Goal: Information Seeking & Learning: Learn about a topic

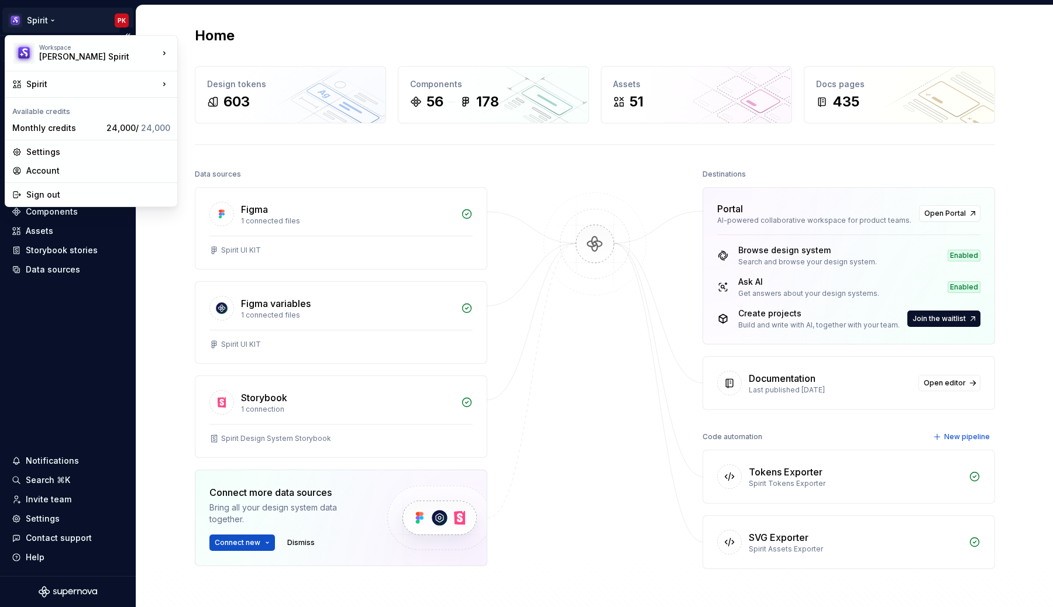
click at [49, 21] on html "Spirit PK Version Current draft Home Documentation Analytics Code automation De…" at bounding box center [526, 303] width 1053 height 607
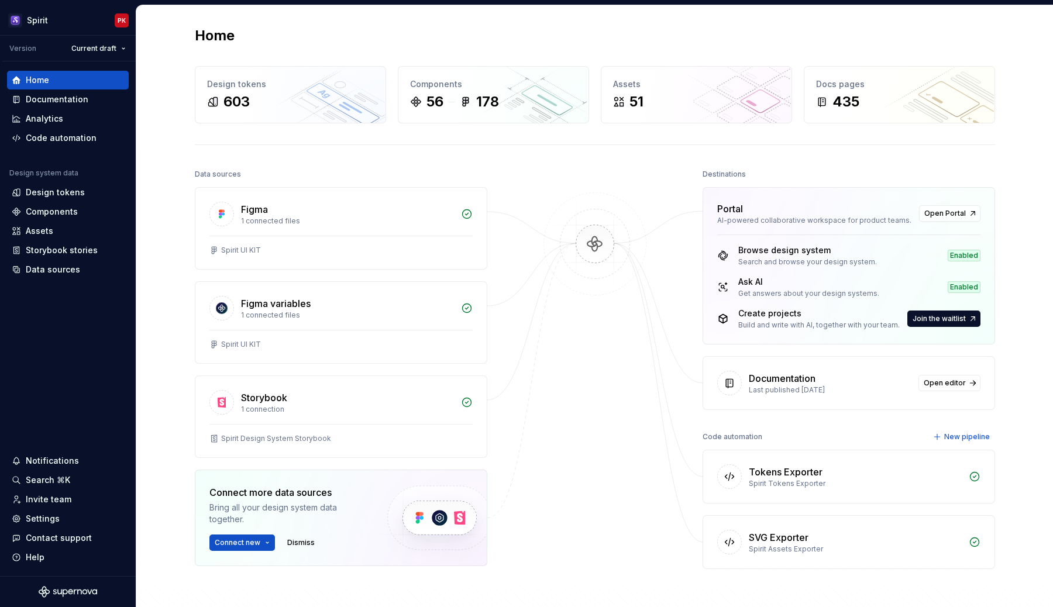
click at [49, 340] on html "Spirit PK Version Current draft Home Documentation Analytics Code automation De…" at bounding box center [526, 303] width 1053 height 607
click at [63, 192] on div "Design tokens" at bounding box center [55, 193] width 59 height 12
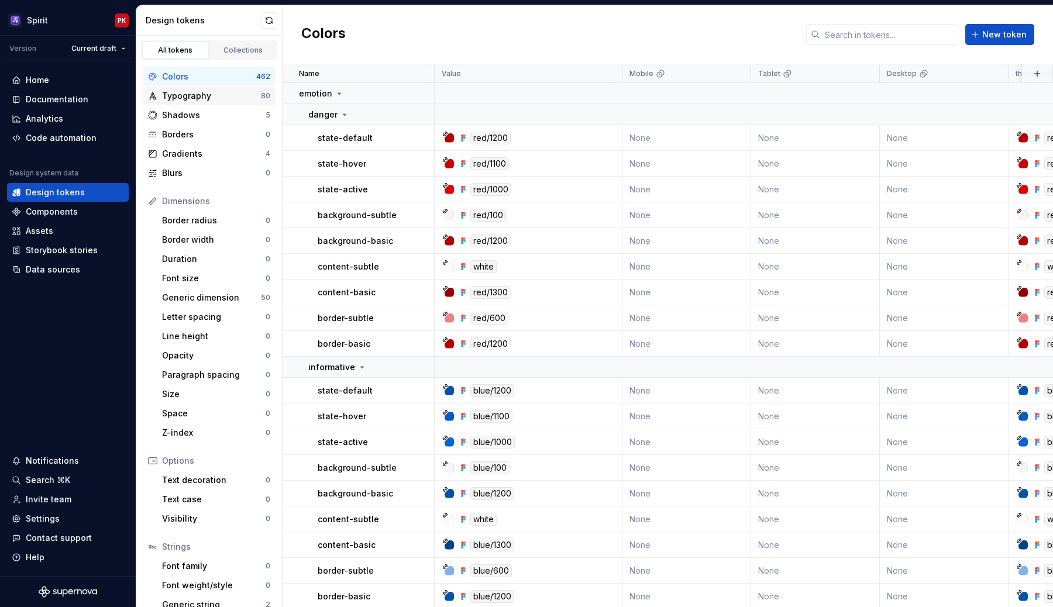
click at [202, 104] on div "Typography 80" at bounding box center [209, 96] width 132 height 19
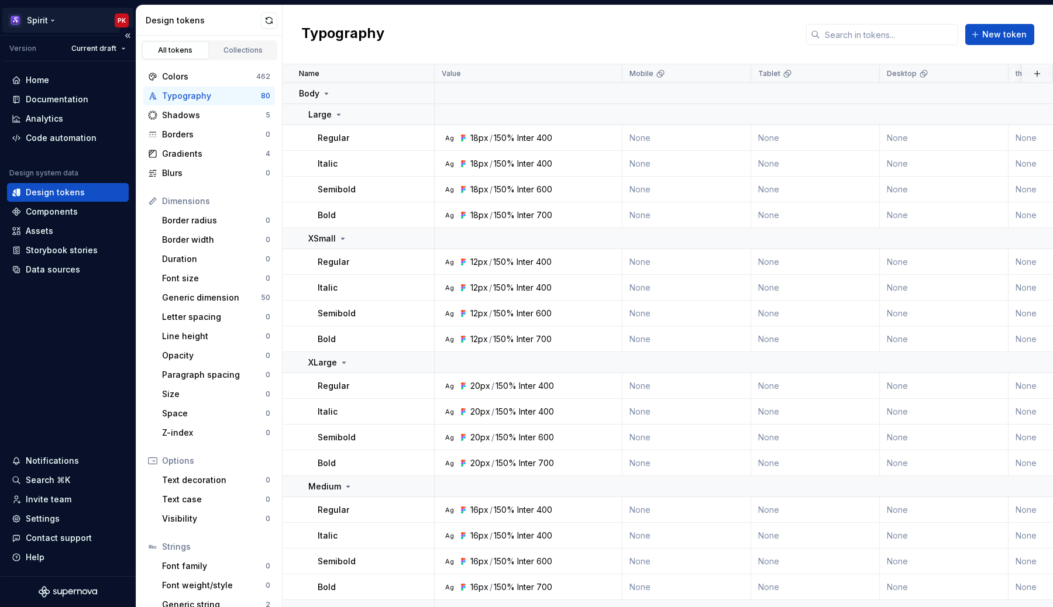
click at [49, 21] on html "Spirit PK Version Current draft Home Documentation Analytics Code automation De…" at bounding box center [526, 303] width 1053 height 607
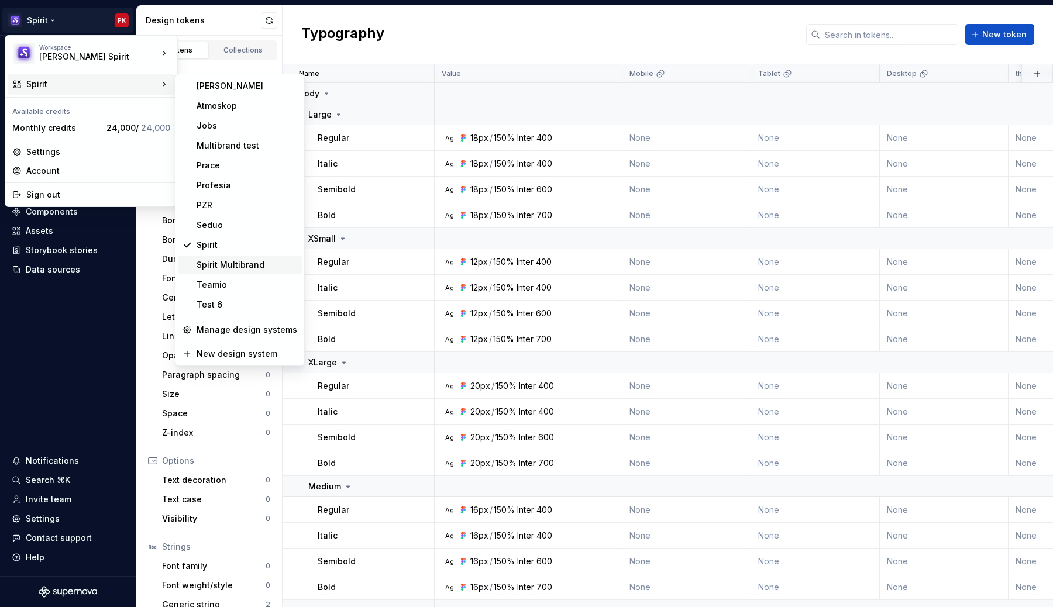
click at [229, 266] on div "Spirit Multibrand" at bounding box center [247, 265] width 101 height 12
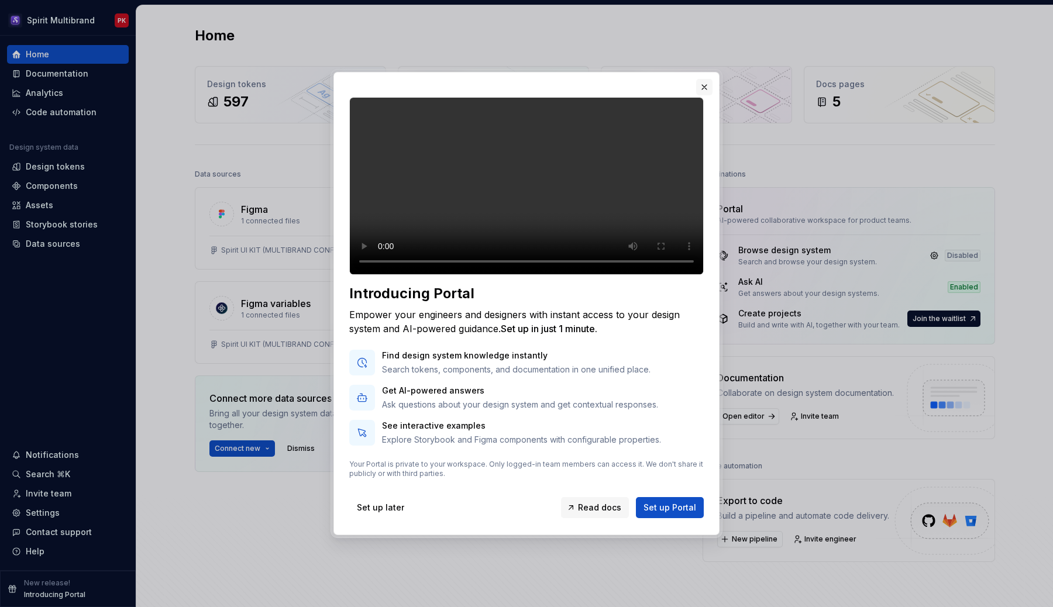
click at [702, 79] on button "button" at bounding box center [704, 87] width 16 height 16
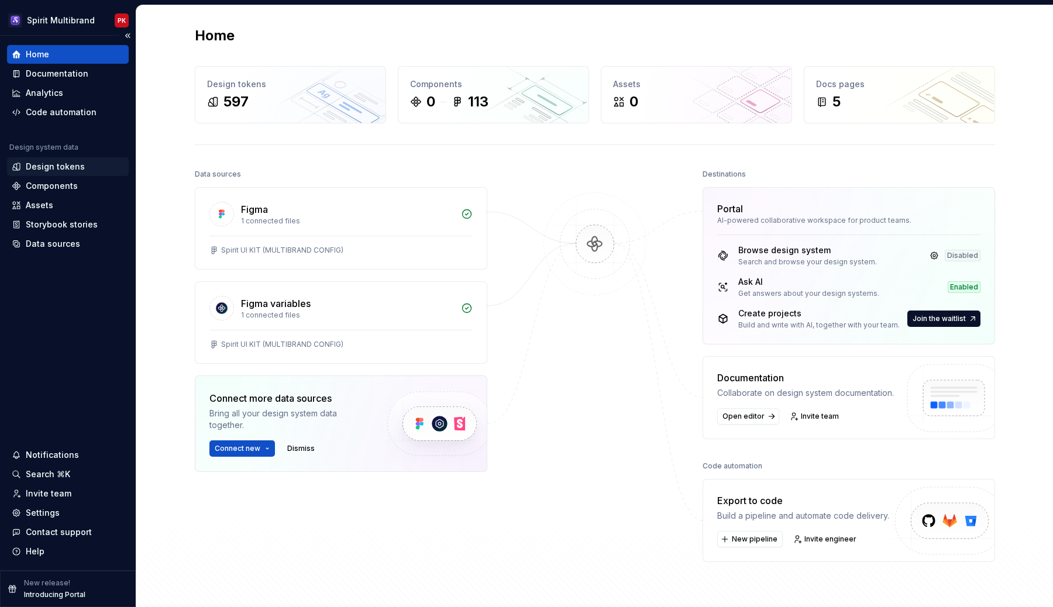
click at [63, 166] on div "Design tokens" at bounding box center [55, 167] width 59 height 12
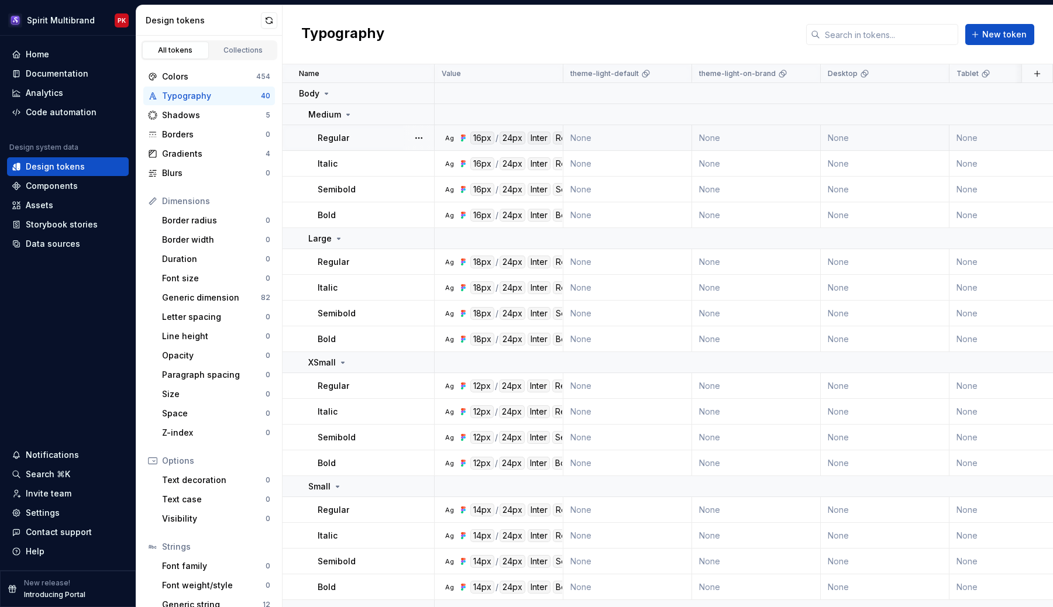
click at [451, 145] on td "Ag 16px / 24px Inter Regular" at bounding box center [499, 138] width 129 height 26
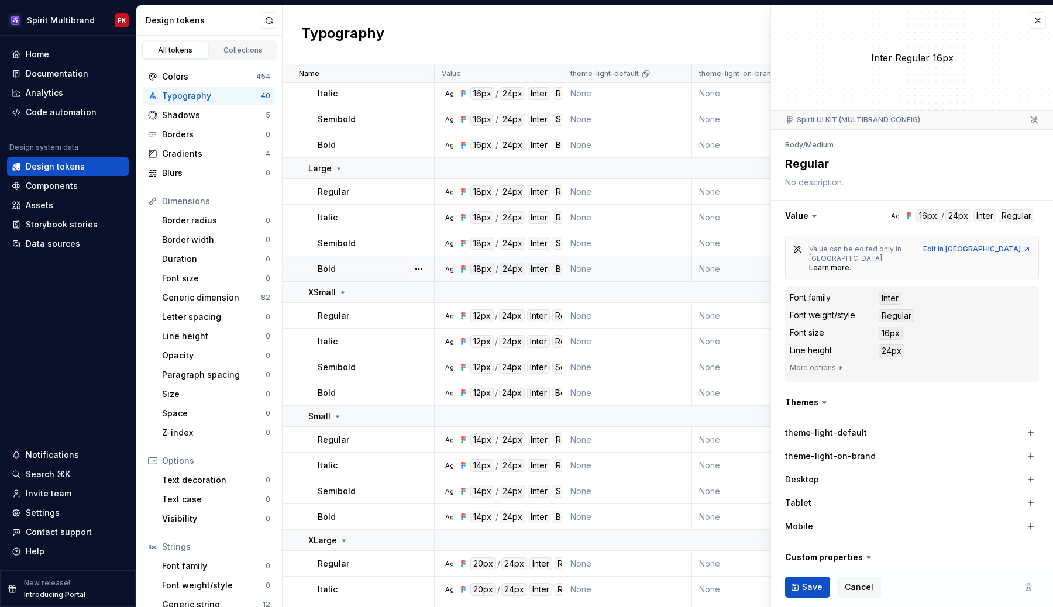
scroll to position [125, 0]
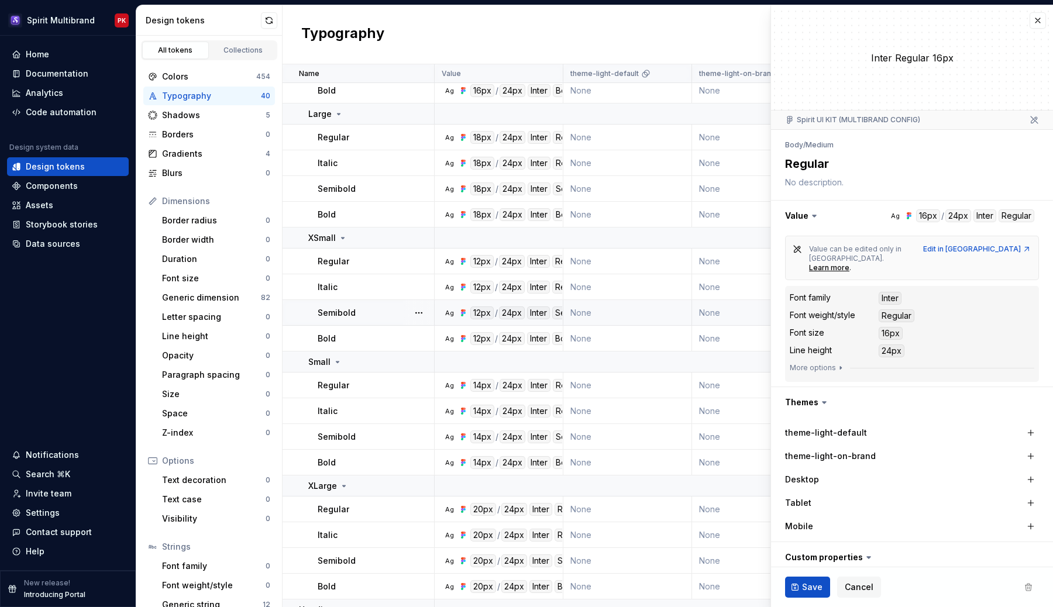
click at [449, 316] on div "Ag" at bounding box center [449, 312] width 9 height 9
click at [453, 337] on div "Ag" at bounding box center [449, 338] width 9 height 9
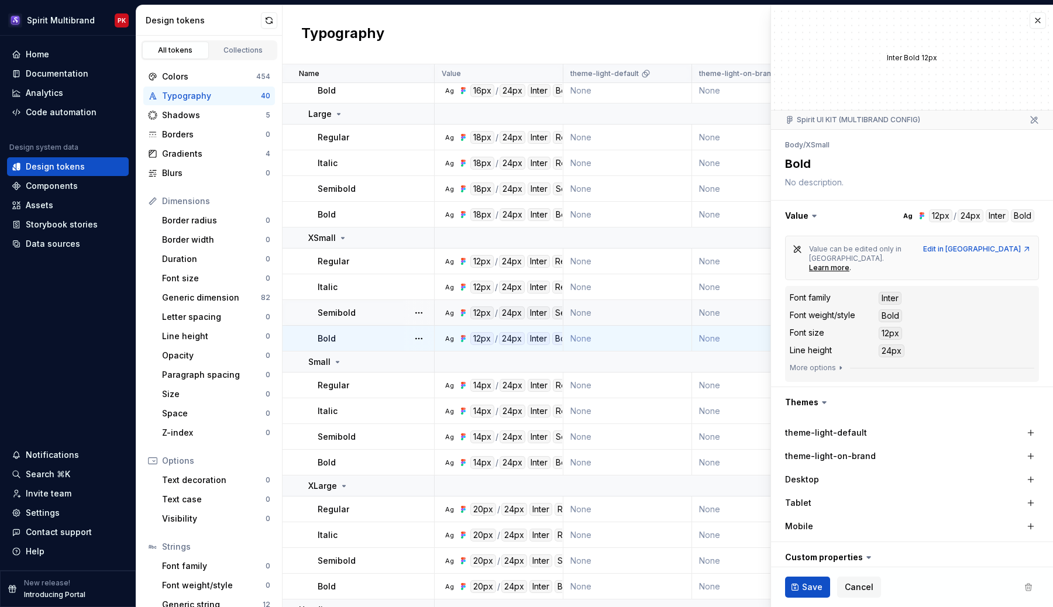
click at [446, 317] on div "Ag" at bounding box center [449, 312] width 9 height 9
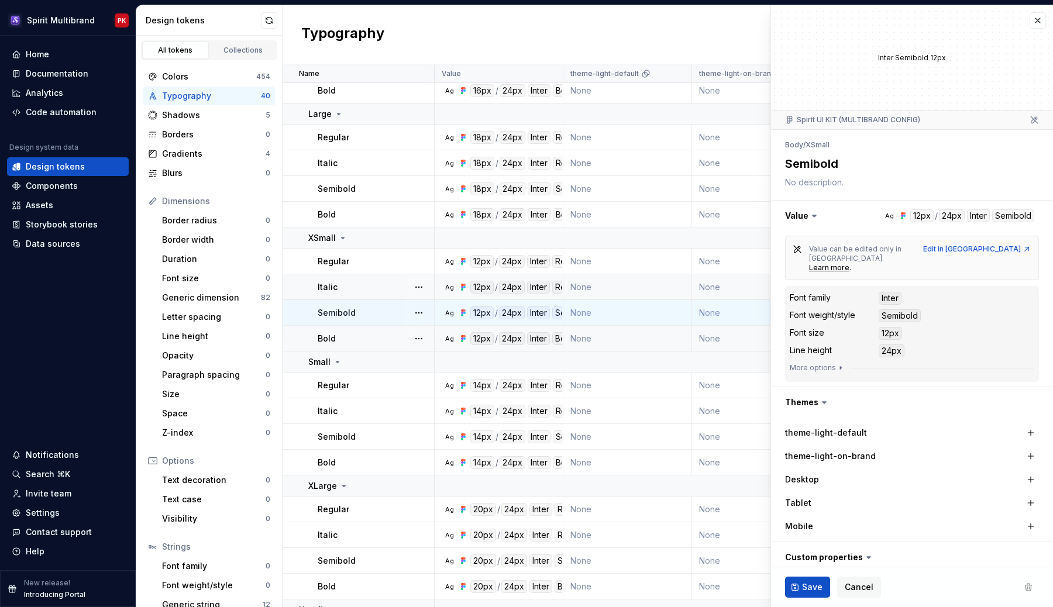
click at [445, 292] on div "Ag 12px / 24px Inter Regular italic" at bounding box center [502, 287] width 120 height 13
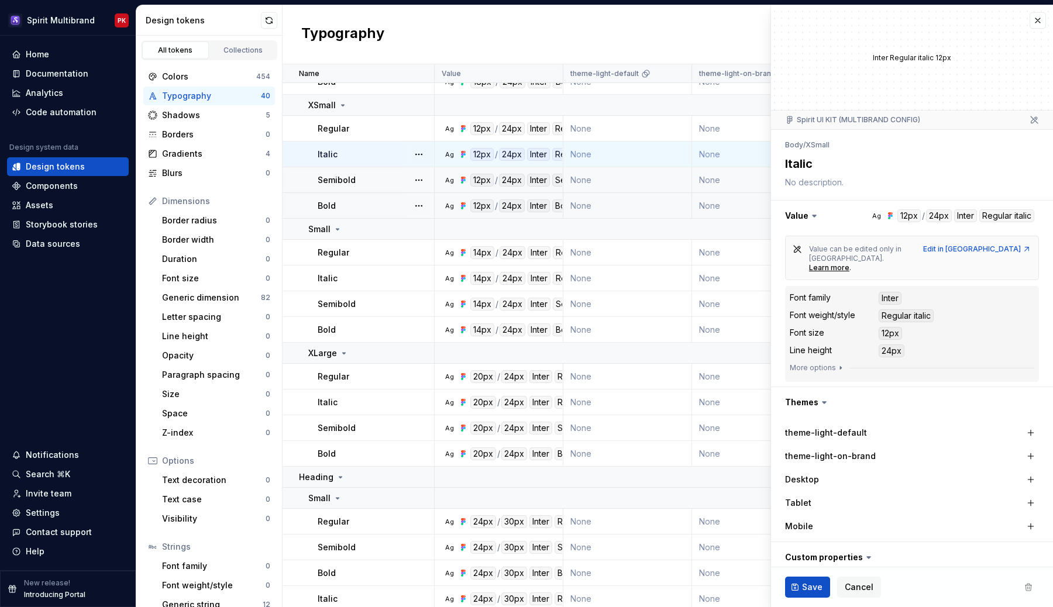
scroll to position [259, 0]
click at [445, 280] on div "Ag" at bounding box center [449, 277] width 9 height 9
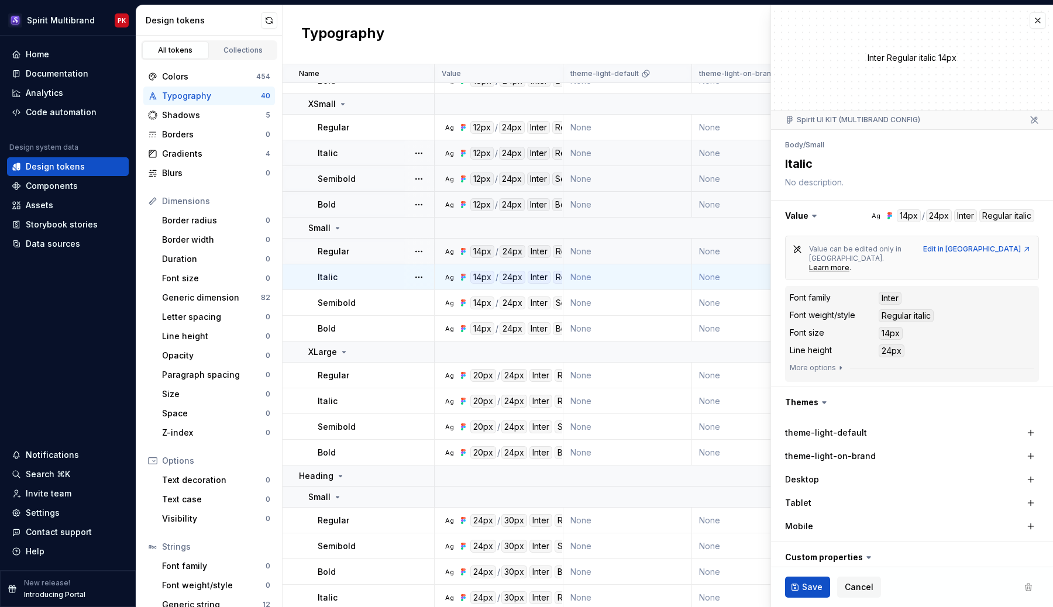
click at [442, 252] on div "Ag 14px / 24px Inter Regular" at bounding box center [498, 251] width 127 height 13
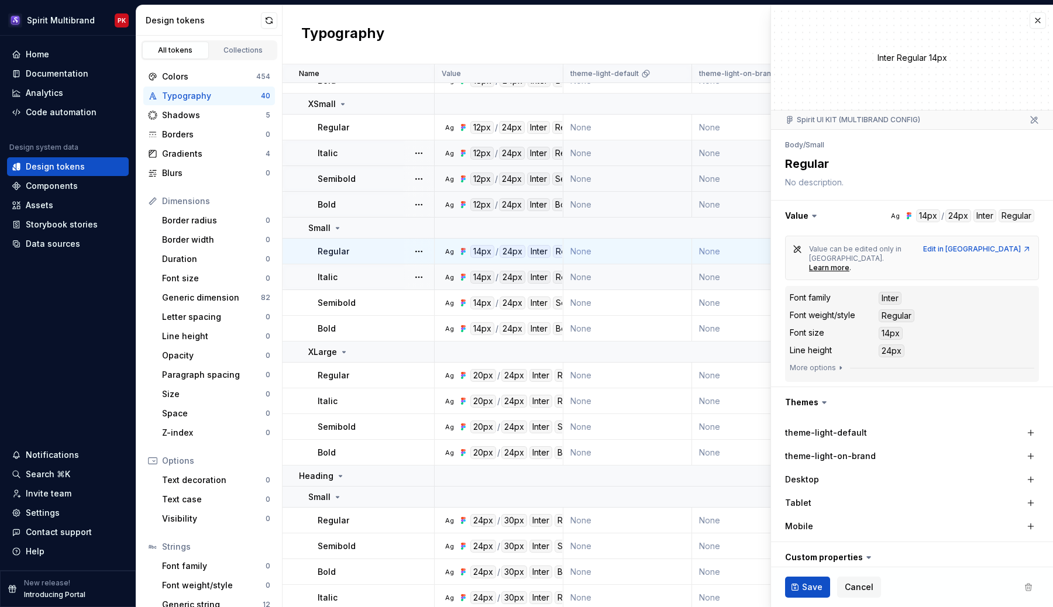
click at [442, 273] on div "Ag 14px / 24px Inter Regular italic" at bounding box center [498, 277] width 127 height 13
type textarea "*"
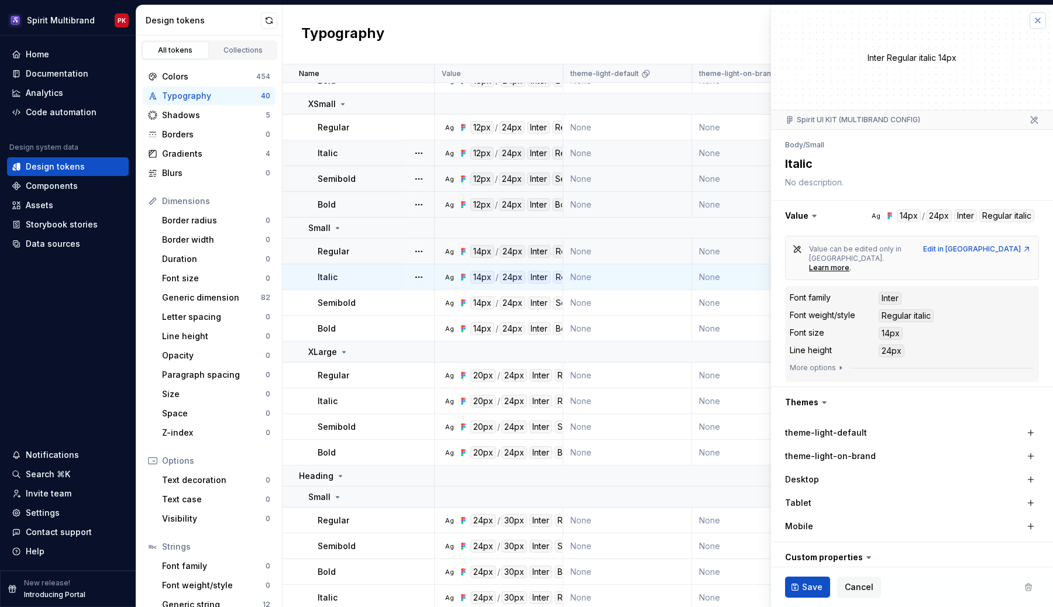
click at [1041, 21] on button "button" at bounding box center [1037, 20] width 16 height 16
